Goal: Entertainment & Leisure: Browse casually

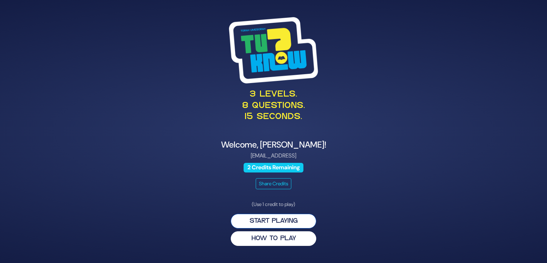
click at [243, 222] on button "Start Playing" at bounding box center [273, 221] width 85 height 15
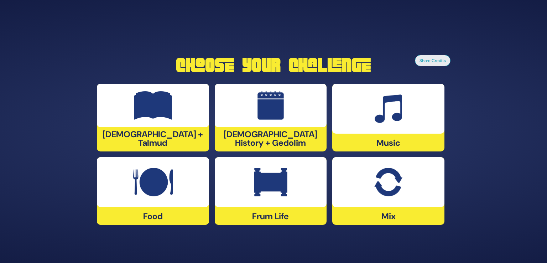
click at [359, 201] on div at bounding box center [388, 182] width 112 height 50
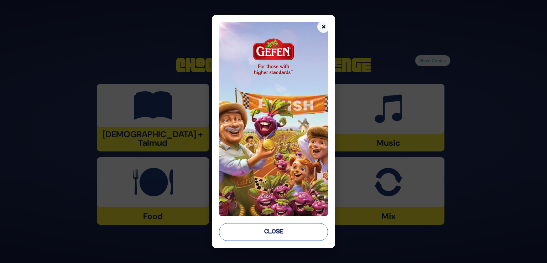
click at [275, 231] on button "Close" at bounding box center [273, 232] width 109 height 18
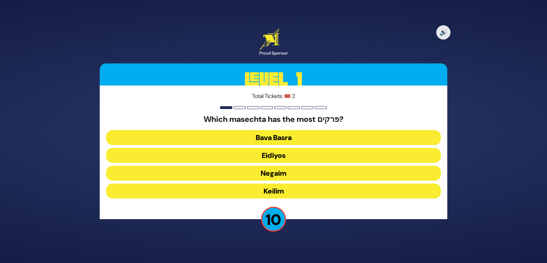
click at [239, 170] on button "Negaim" at bounding box center [273, 173] width 335 height 15
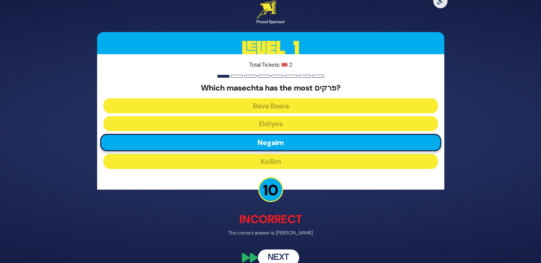
click at [278, 258] on button "Next" at bounding box center [278, 257] width 41 height 16
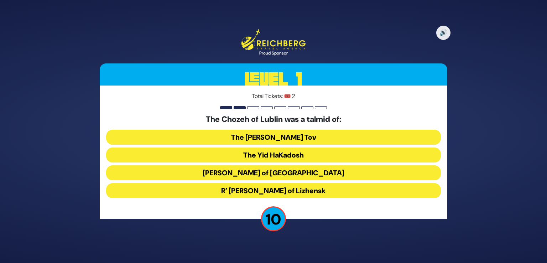
click at [236, 194] on button "R’ [PERSON_NAME] of Lizhensk" at bounding box center [273, 190] width 335 height 15
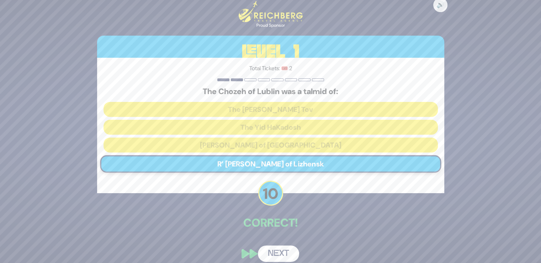
click at [273, 252] on button "Next" at bounding box center [278, 253] width 41 height 16
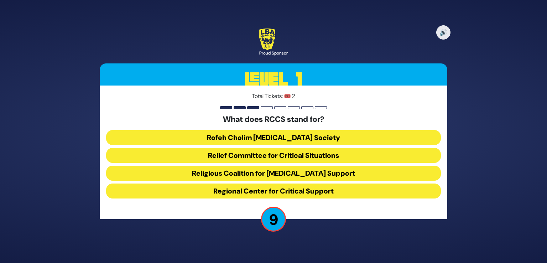
click at [195, 142] on button "Rofeh Cholim Cancer Society" at bounding box center [273, 137] width 335 height 15
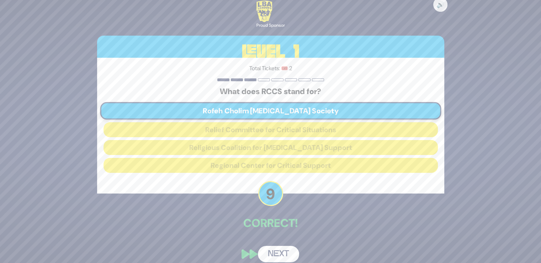
click at [273, 251] on button "Next" at bounding box center [278, 254] width 41 height 16
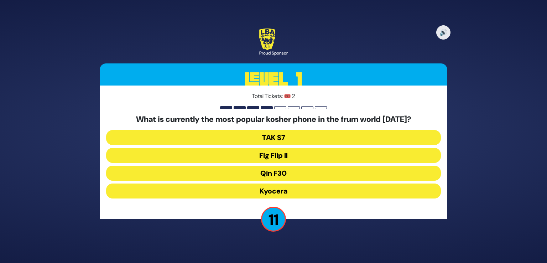
click at [236, 157] on button "Fig Flip II" at bounding box center [273, 155] width 335 height 15
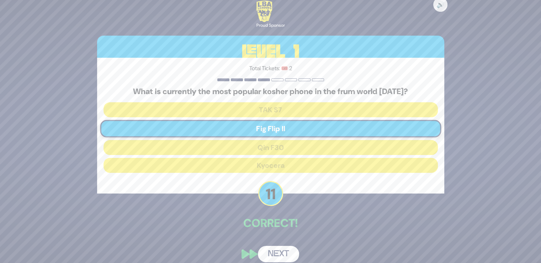
click at [275, 251] on button "Next" at bounding box center [278, 254] width 41 height 16
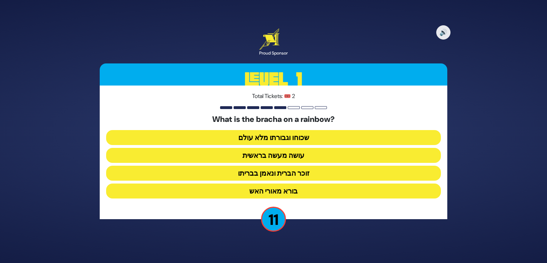
click at [211, 175] on button "זוכר הברית ונאמן בבריתו" at bounding box center [273, 173] width 335 height 15
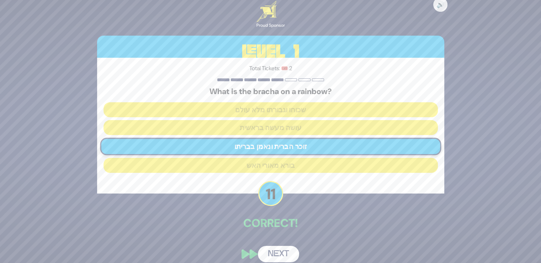
click at [276, 248] on button "Next" at bounding box center [278, 254] width 41 height 16
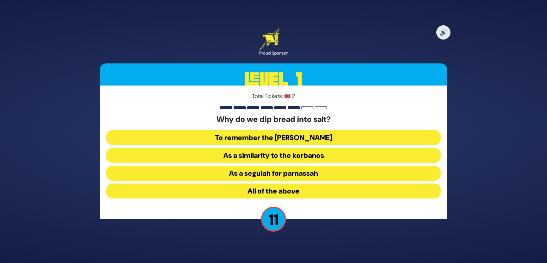
click at [201, 190] on button "All of the above" at bounding box center [273, 190] width 335 height 15
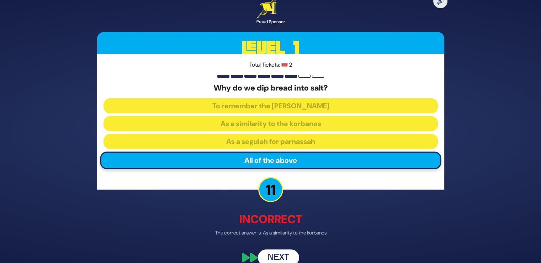
click at [271, 255] on button "Next" at bounding box center [278, 257] width 41 height 16
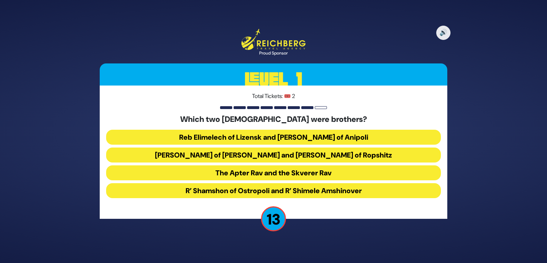
click at [194, 137] on button "Reb Elimelech of Lizensk and Reb Zusha of Anipoli" at bounding box center [273, 137] width 335 height 15
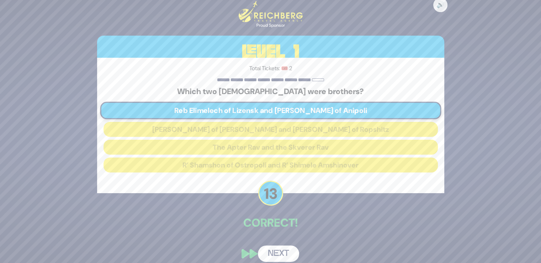
click at [273, 254] on button "Next" at bounding box center [278, 253] width 41 height 16
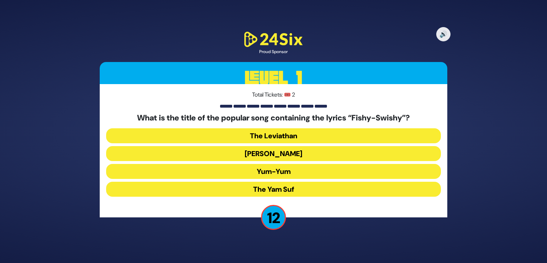
click at [209, 169] on button "Yum-Yum" at bounding box center [273, 171] width 335 height 15
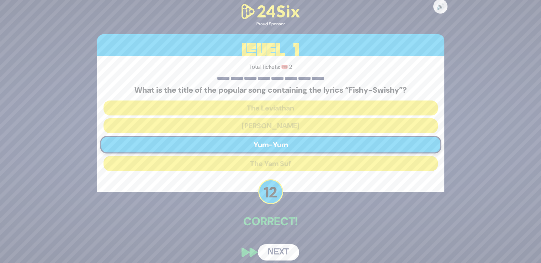
click at [275, 235] on div "🔊 Proud Sponsor Level 1 Total Tickets: 🎟️ 2 What is the title of the popular so…" at bounding box center [271, 131] width 365 height 275
click at [278, 248] on button "Next" at bounding box center [278, 252] width 41 height 16
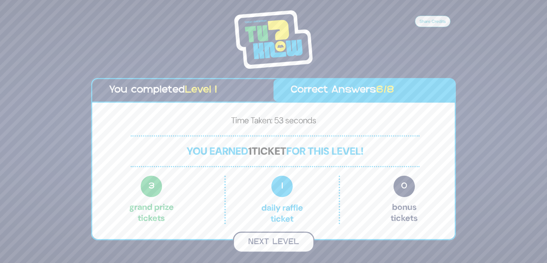
click at [252, 241] on button "Next Level" at bounding box center [274, 241] width 82 height 21
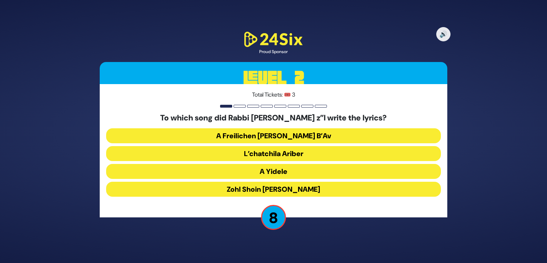
click at [219, 189] on button "Zohl Shoin [PERSON_NAME]" at bounding box center [273, 189] width 335 height 15
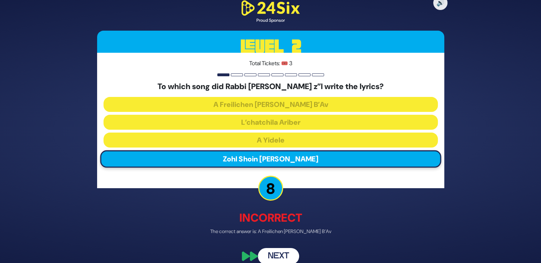
click at [265, 256] on button "Next" at bounding box center [278, 256] width 41 height 16
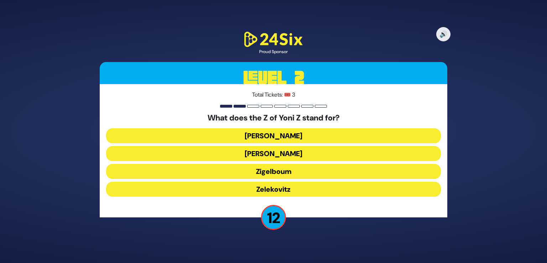
click at [202, 170] on button "Zigelboum" at bounding box center [273, 171] width 335 height 15
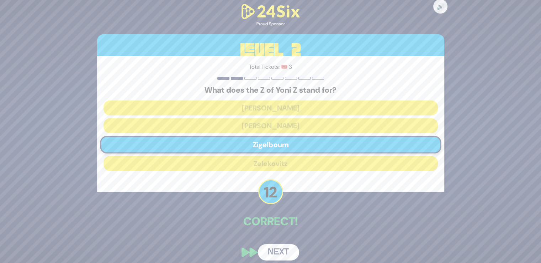
click at [265, 246] on button "Next" at bounding box center [278, 252] width 41 height 16
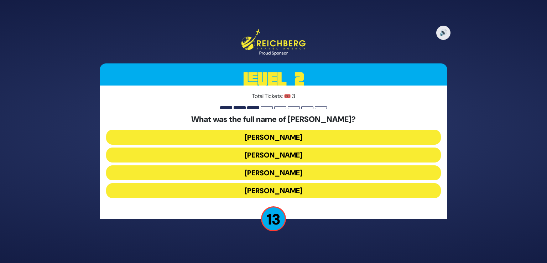
click at [206, 135] on button "Elimelech Gavriel" at bounding box center [273, 137] width 335 height 15
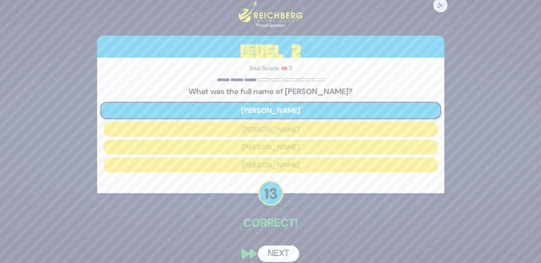
click at [269, 248] on button "Next" at bounding box center [278, 253] width 41 height 16
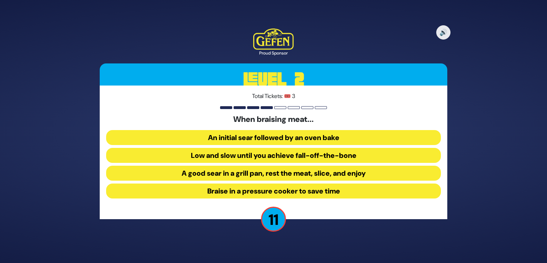
click at [197, 133] on button "An initial sear followed by an oven bake" at bounding box center [273, 137] width 335 height 15
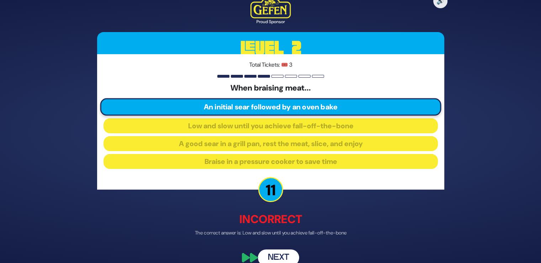
click at [274, 257] on button "Next" at bounding box center [278, 257] width 41 height 16
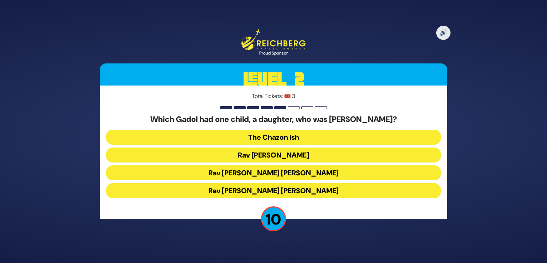
click at [221, 177] on button "Rav Chaim Ozer Grodzinski" at bounding box center [273, 172] width 335 height 15
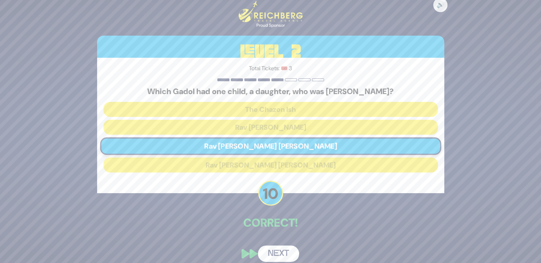
click at [269, 246] on button "Next" at bounding box center [278, 253] width 41 height 16
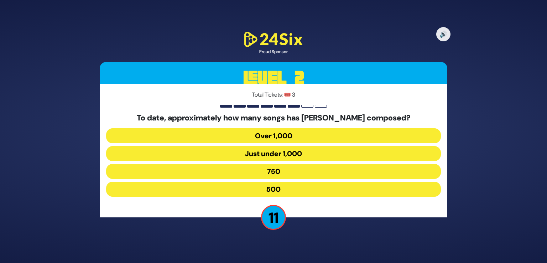
click at [215, 171] on button "750" at bounding box center [273, 171] width 335 height 15
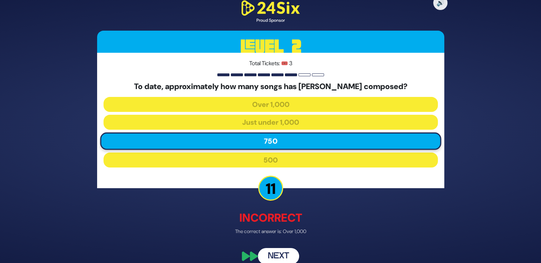
click at [265, 251] on button "Next" at bounding box center [278, 256] width 41 height 16
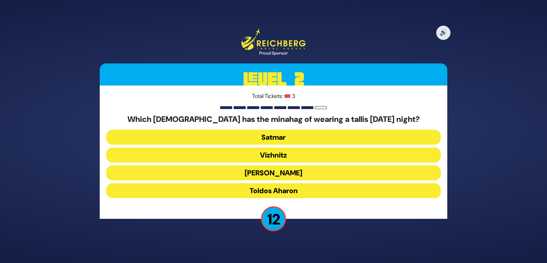
click at [210, 176] on button "Belz" at bounding box center [273, 172] width 335 height 15
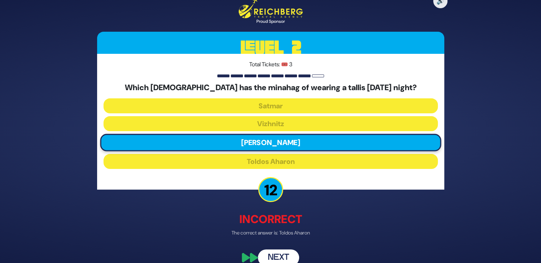
click at [269, 252] on button "Next" at bounding box center [278, 257] width 41 height 16
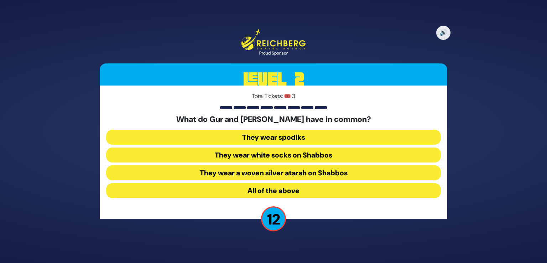
click at [206, 157] on button "They wear white socks on Shabbos" at bounding box center [273, 154] width 335 height 15
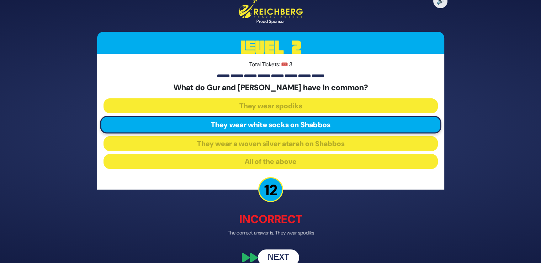
click at [267, 244] on div "🔊 Proud Sponsor Level 2 Total Tickets: 🎟️ 3 What do Gur and Aleksander have in …" at bounding box center [271, 131] width 365 height 285
click at [272, 257] on button "Next" at bounding box center [278, 257] width 41 height 16
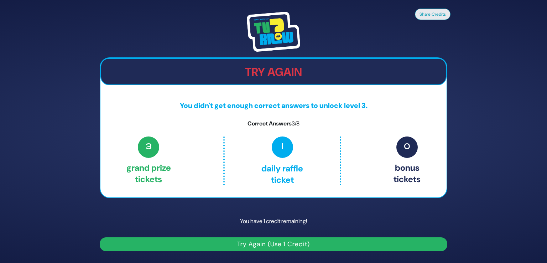
click at [185, 211] on p "You have 1 credit remaining!" at bounding box center [273, 221] width 347 height 21
click at [218, 243] on button "Try Again (Use 1 Credit)" at bounding box center [273, 244] width 347 height 14
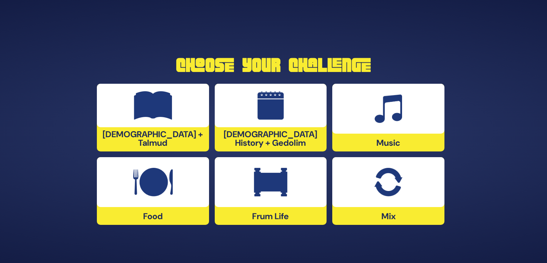
click at [386, 118] on img at bounding box center [387, 108] width 27 height 28
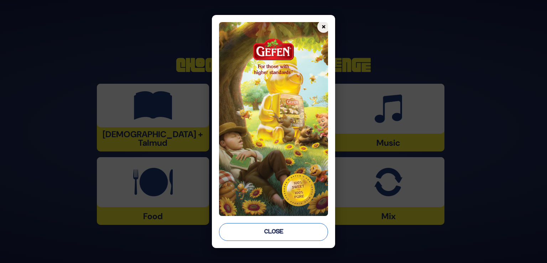
click at [278, 230] on button "Close" at bounding box center [273, 232] width 109 height 18
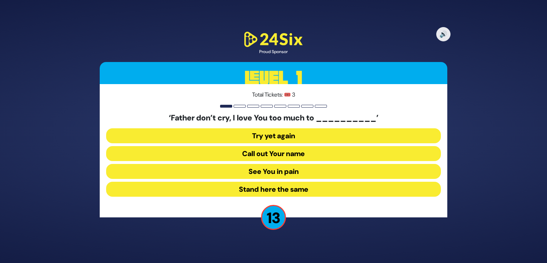
click at [252, 171] on button "See You in pain" at bounding box center [273, 171] width 335 height 15
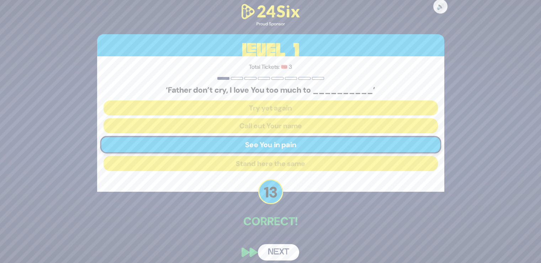
click at [279, 250] on button "Next" at bounding box center [278, 252] width 41 height 16
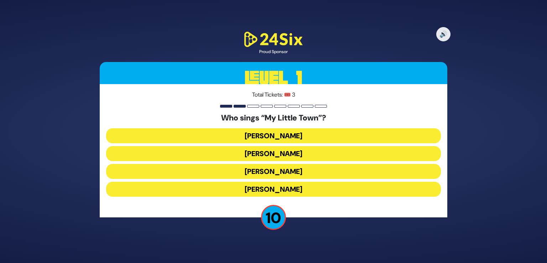
click at [204, 131] on button "[PERSON_NAME]" at bounding box center [273, 135] width 335 height 15
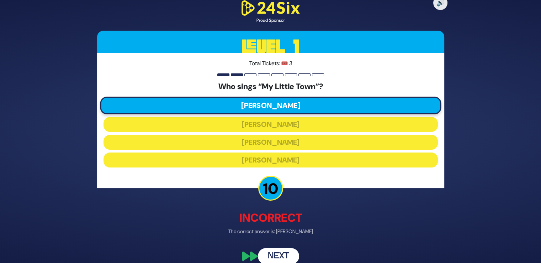
click at [271, 255] on button "Next" at bounding box center [278, 256] width 41 height 16
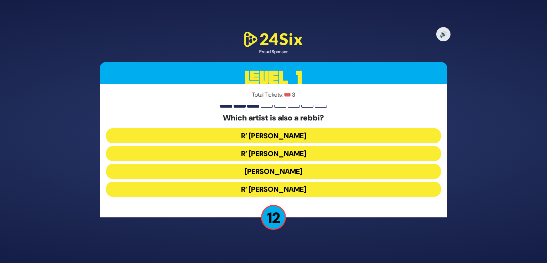
click at [191, 191] on button "R’ [PERSON_NAME]" at bounding box center [273, 189] width 335 height 15
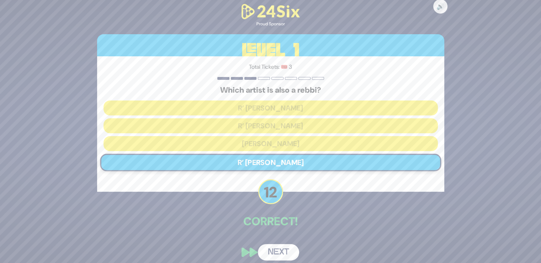
click at [273, 254] on button "Next" at bounding box center [278, 252] width 41 height 16
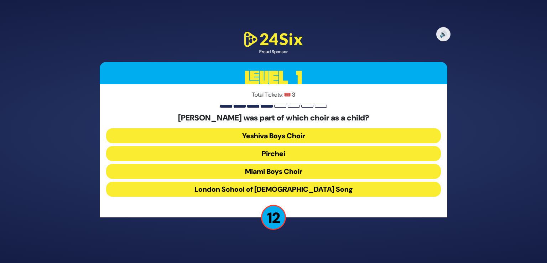
click at [193, 138] on button "Yeshiva Boys Choir" at bounding box center [273, 135] width 335 height 15
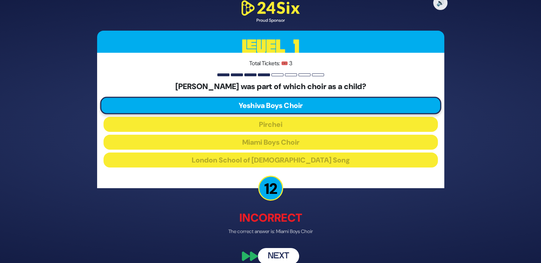
click at [272, 256] on button "Next" at bounding box center [278, 256] width 41 height 16
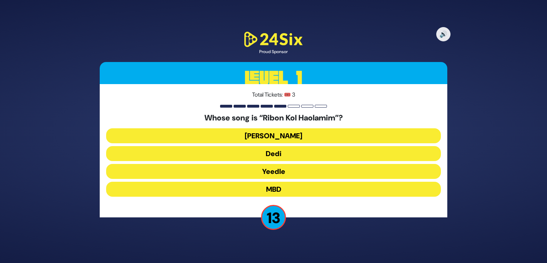
click at [215, 136] on button "[PERSON_NAME]" at bounding box center [273, 135] width 335 height 15
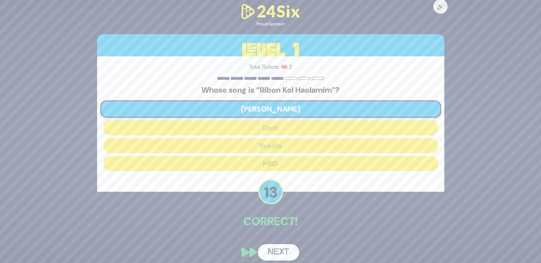
click at [272, 255] on button "Next" at bounding box center [278, 252] width 41 height 16
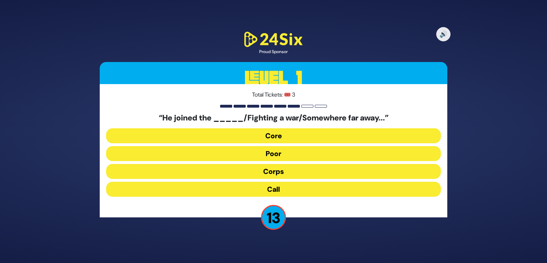
click at [214, 172] on button "Corps" at bounding box center [273, 171] width 335 height 15
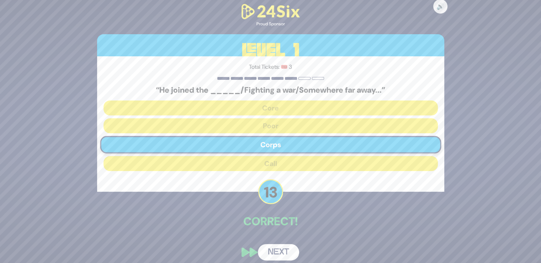
click at [269, 248] on button "Next" at bounding box center [278, 252] width 41 height 16
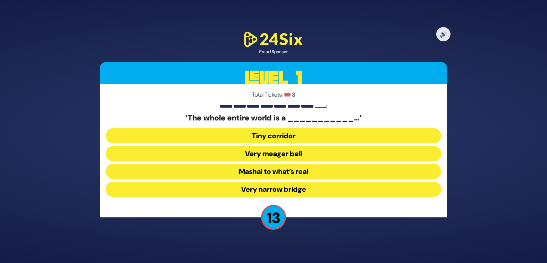
click at [211, 188] on button "Very narrow bridge" at bounding box center [273, 189] width 335 height 15
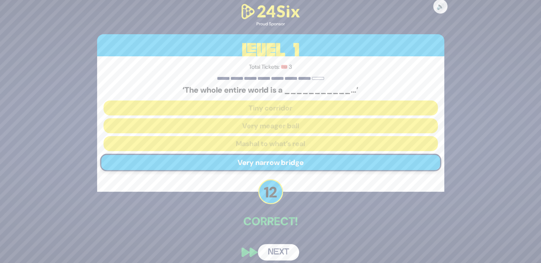
click at [269, 251] on button "Next" at bounding box center [278, 252] width 41 height 16
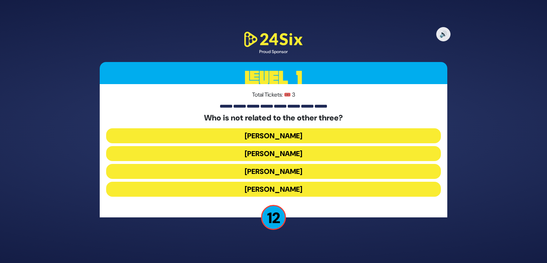
click at [217, 135] on button "[PERSON_NAME]" at bounding box center [273, 135] width 335 height 15
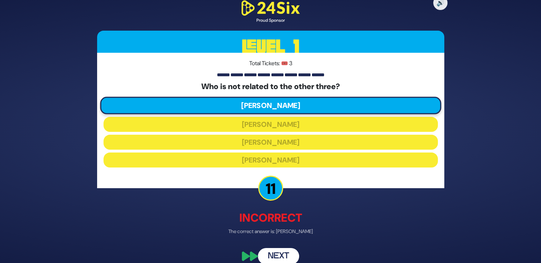
click at [268, 237] on div "🔊 Proud Sponsor Level 1 Total Tickets: 🎟️ 3 Who is not related to the other thr…" at bounding box center [271, 131] width 365 height 282
click at [276, 253] on button "Next" at bounding box center [278, 256] width 41 height 16
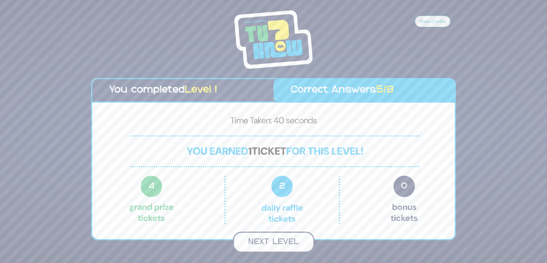
click at [247, 243] on button "Next Level" at bounding box center [274, 241] width 82 height 21
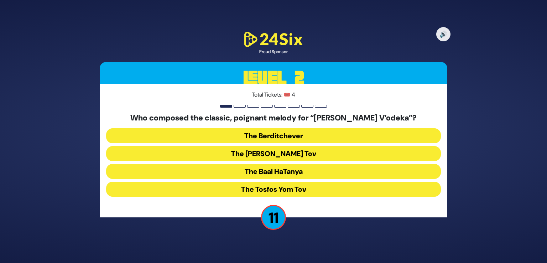
click at [204, 140] on button "The Berditchever" at bounding box center [273, 135] width 335 height 15
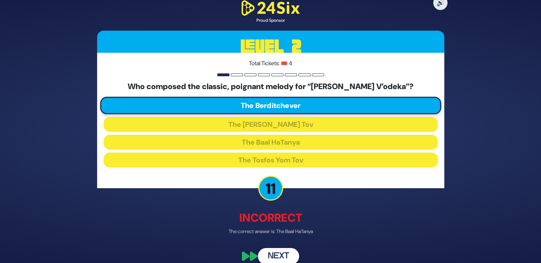
click at [279, 251] on button "Next" at bounding box center [278, 256] width 41 height 16
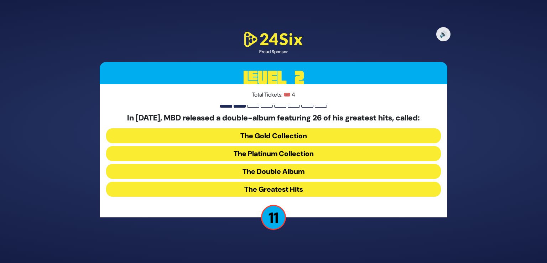
click at [219, 185] on button "The Greatest Hits" at bounding box center [273, 189] width 335 height 15
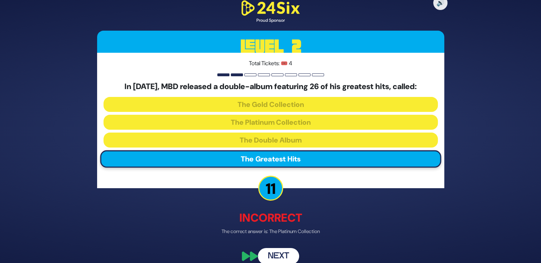
click at [275, 254] on button "Next" at bounding box center [278, 256] width 41 height 16
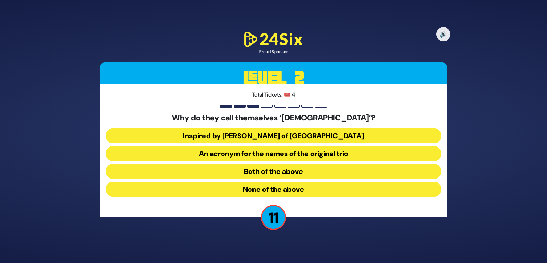
click at [215, 173] on button "Both of the above" at bounding box center [273, 171] width 335 height 15
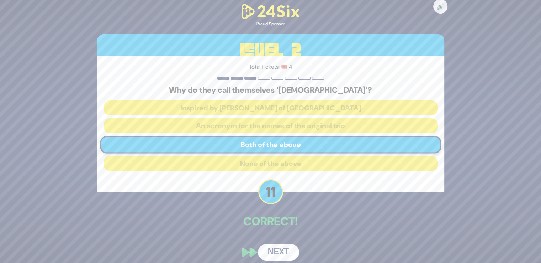
click at [276, 250] on button "Next" at bounding box center [278, 252] width 41 height 16
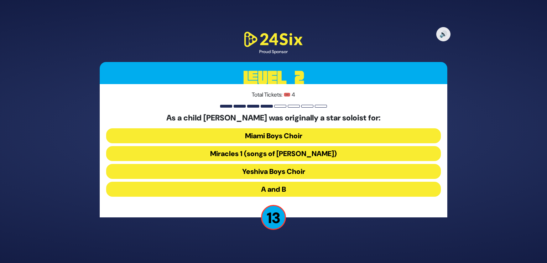
click at [221, 153] on button "Miracles 1 (songs of [PERSON_NAME])" at bounding box center [273, 153] width 335 height 15
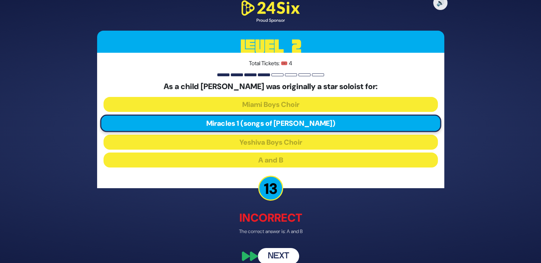
click at [268, 255] on button "Next" at bounding box center [278, 256] width 41 height 16
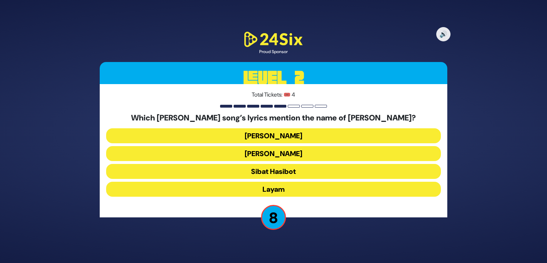
click at [229, 173] on button "Sibat Hasibot" at bounding box center [273, 171] width 335 height 15
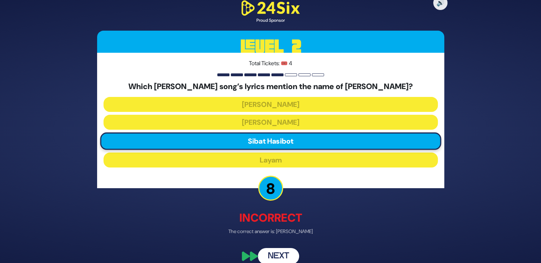
click at [274, 249] on button "Next" at bounding box center [278, 256] width 41 height 16
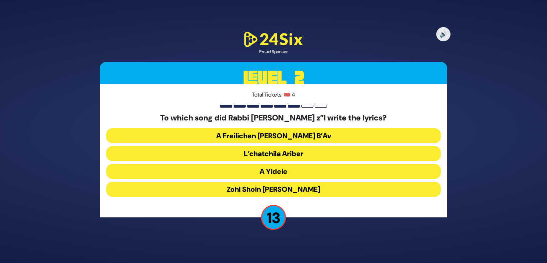
click at [207, 132] on button "A Freilichen [PERSON_NAME] B’Av" at bounding box center [273, 135] width 335 height 15
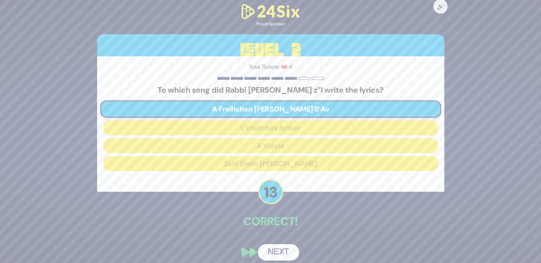
click at [261, 256] on button "Next" at bounding box center [278, 252] width 41 height 16
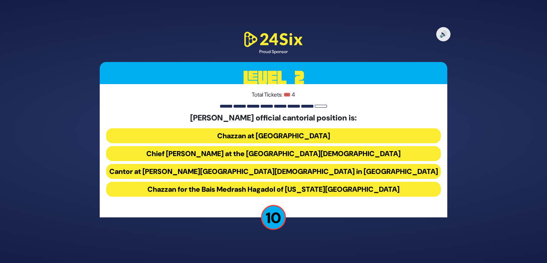
click at [195, 153] on button "Chief [PERSON_NAME] at the [GEOGRAPHIC_DATA][DEMOGRAPHIC_DATA]" at bounding box center [273, 153] width 335 height 15
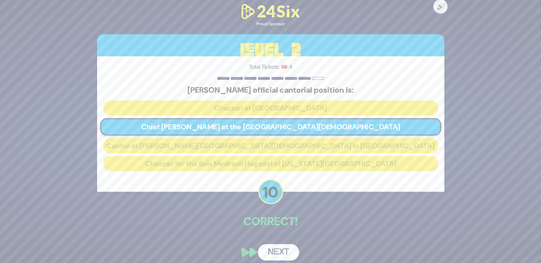
click at [273, 252] on button "Next" at bounding box center [278, 252] width 41 height 16
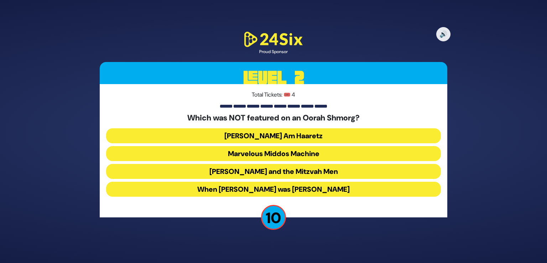
click at [205, 194] on button "When [PERSON_NAME] was [PERSON_NAME]" at bounding box center [273, 189] width 335 height 15
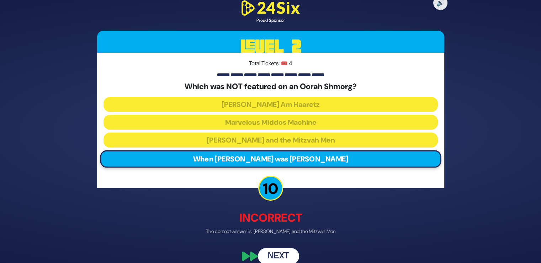
click at [276, 238] on div "🔊 Proud Sponsor Level 2 Total Tickets: 🎟️ 4 Which was NOT featured on an Oorah …" at bounding box center [271, 131] width 365 height 282
click at [278, 252] on button "Next" at bounding box center [278, 256] width 41 height 16
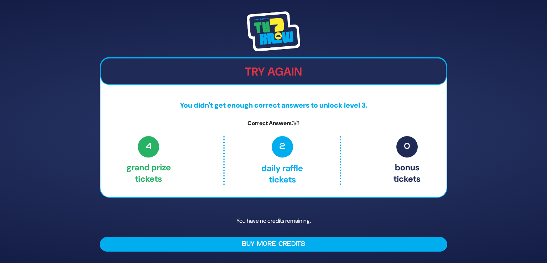
click at [209, 213] on p "You have no credits remaining." at bounding box center [273, 220] width 347 height 21
